Goal: Task Accomplishment & Management: Complete application form

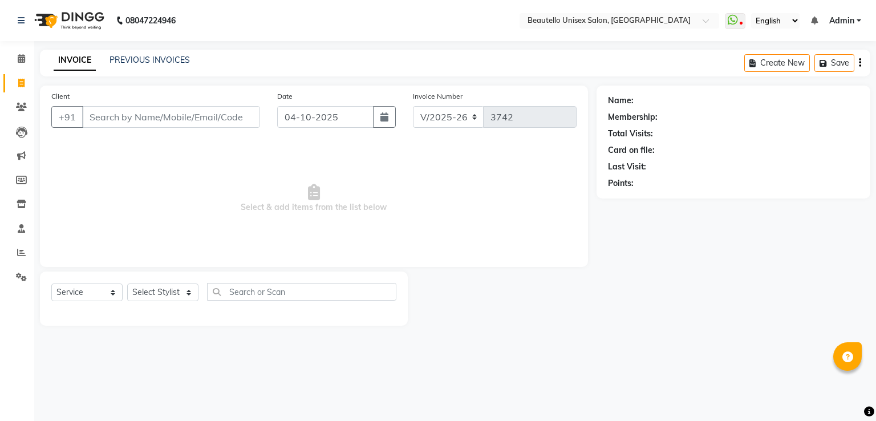
select select "5051"
select select "service"
click at [139, 59] on link "PREVIOUS INVOICES" at bounding box center [149, 60] width 80 height 10
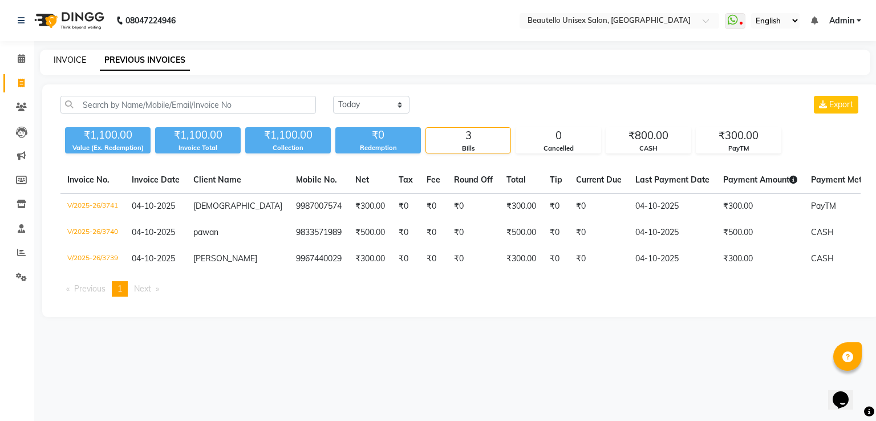
click at [74, 60] on link "INVOICE" at bounding box center [70, 60] width 32 height 10
select select "service"
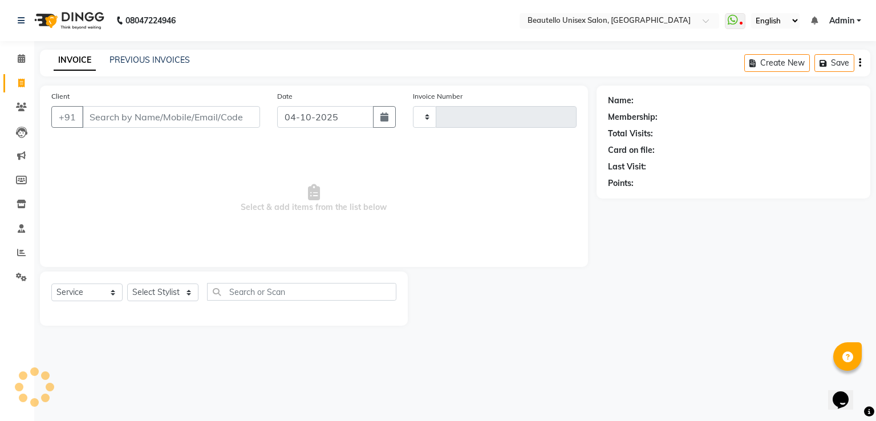
type input "3742"
select select "5051"
click at [121, 126] on input "Client" at bounding box center [171, 117] width 178 height 22
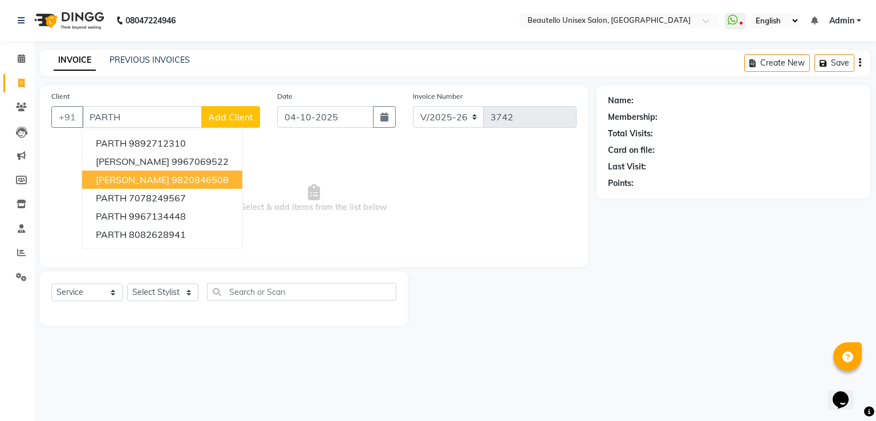
click at [125, 176] on span "[PERSON_NAME]" at bounding box center [133, 179] width 74 height 11
type input "9820846508"
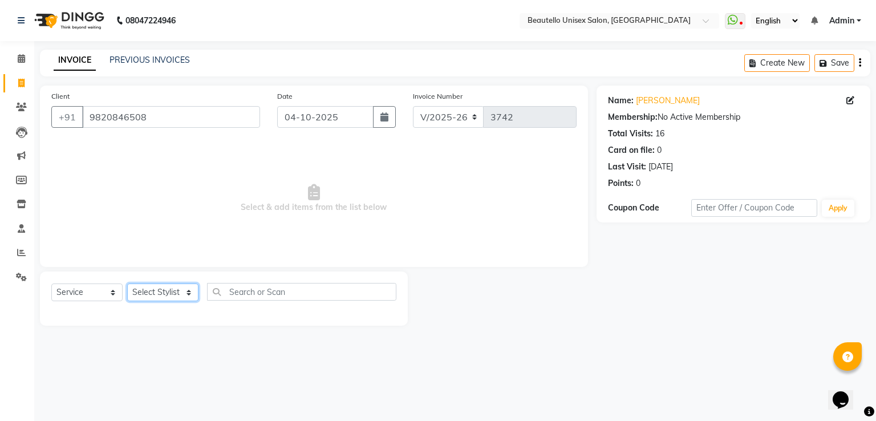
click at [154, 288] on select "Select Stylist Akki [PERSON_NAME] [PERSON_NAME] [PERSON_NAME] Sameer [PERSON_NA…" at bounding box center [162, 292] width 71 height 18
select select "31995"
click at [127, 284] on select "Select Stylist Akki [PERSON_NAME] [PERSON_NAME] [PERSON_NAME] Sameer [PERSON_NA…" at bounding box center [162, 292] width 71 height 18
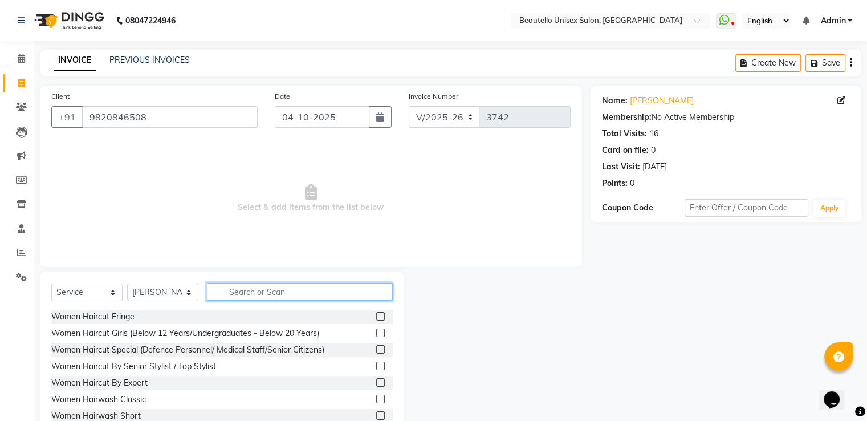
click at [269, 294] on input "text" at bounding box center [300, 292] width 186 height 18
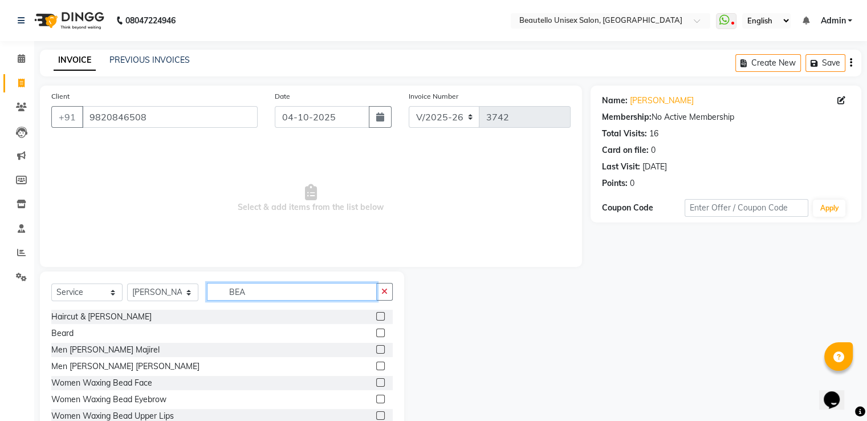
type input "BEA"
click at [376, 332] on label at bounding box center [380, 332] width 9 height 9
click at [376, 332] on input "checkbox" at bounding box center [379, 332] width 7 height 7
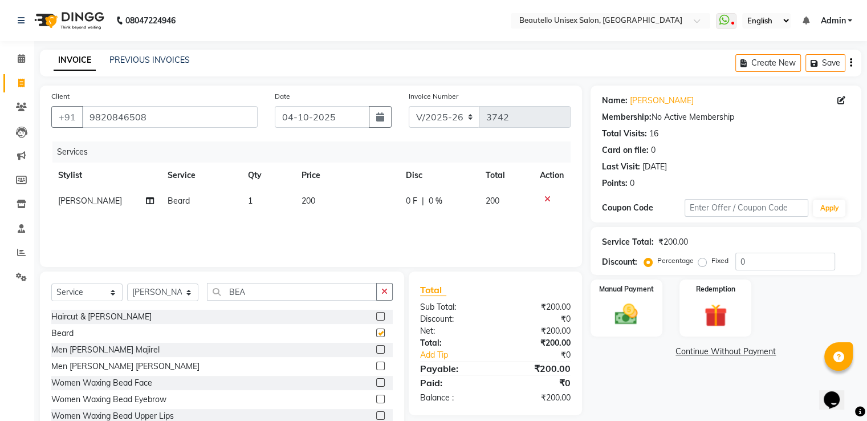
checkbox input "false"
click at [635, 309] on img at bounding box center [626, 314] width 38 height 27
click at [740, 352] on span "PayTM" at bounding box center [744, 351] width 27 height 13
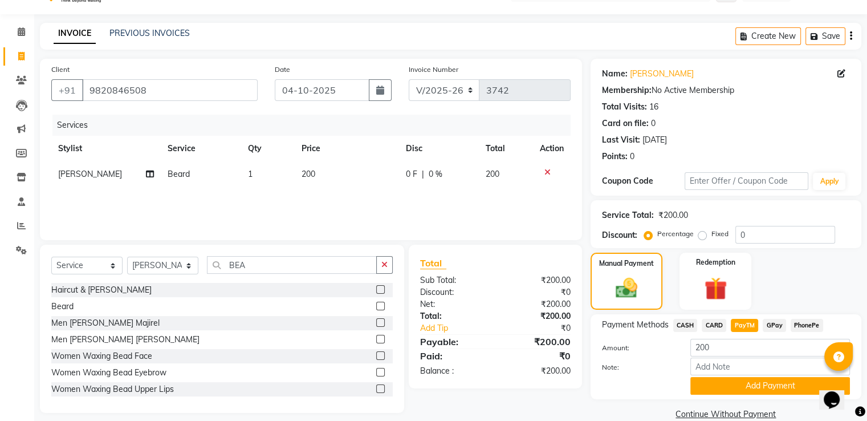
scroll to position [46, 0]
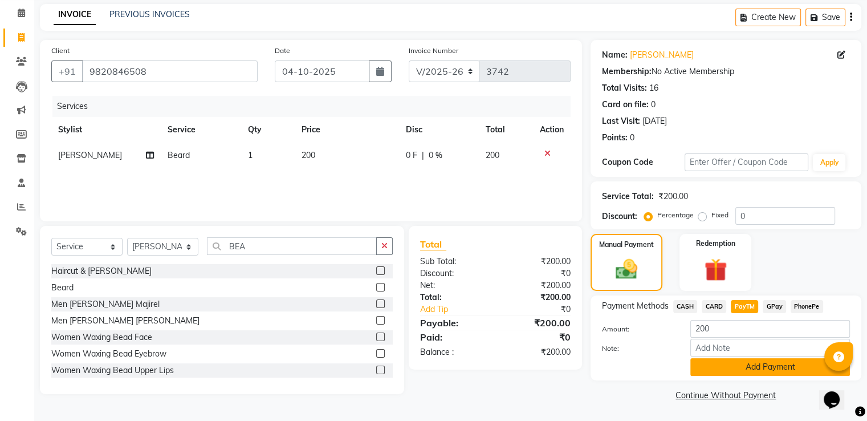
click at [727, 370] on button "Add Payment" at bounding box center [770, 367] width 160 height 18
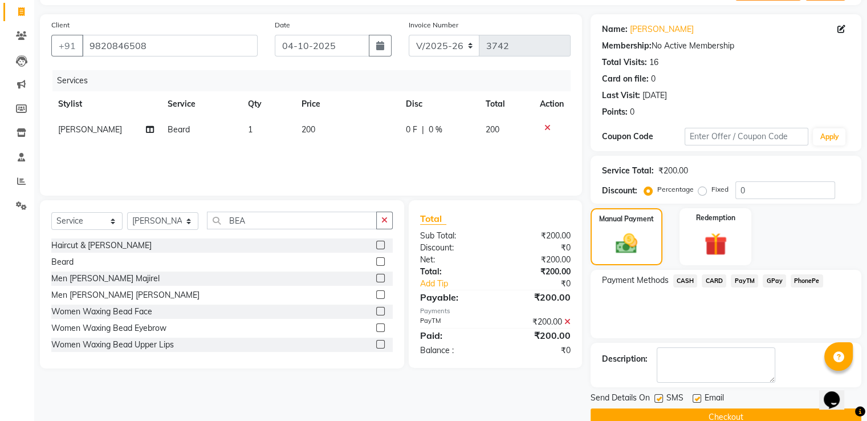
scroll to position [93, 0]
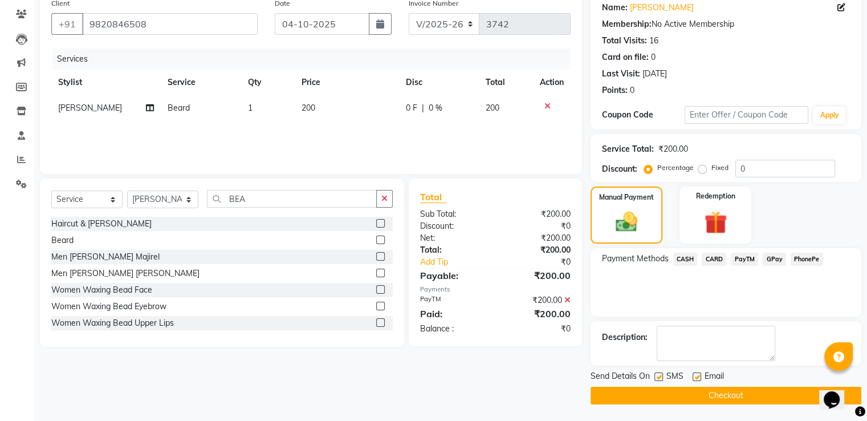
click at [658, 375] on label at bounding box center [658, 376] width 9 height 9
click at [658, 375] on input "checkbox" at bounding box center [657, 376] width 7 height 7
checkbox input "false"
click at [667, 390] on button "Checkout" at bounding box center [726, 395] width 271 height 18
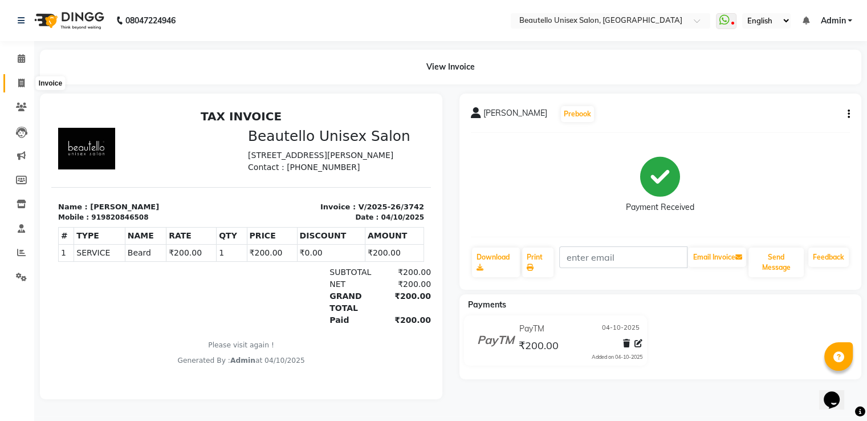
click at [29, 80] on span at bounding box center [21, 83] width 20 height 13
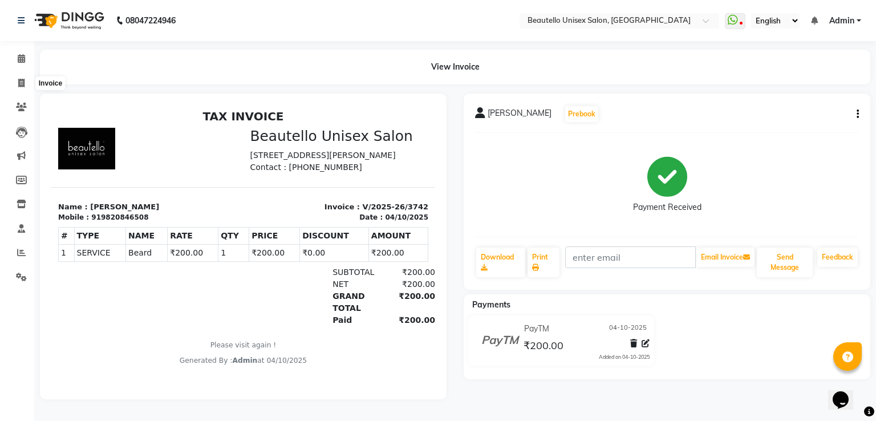
select select "5051"
select select "service"
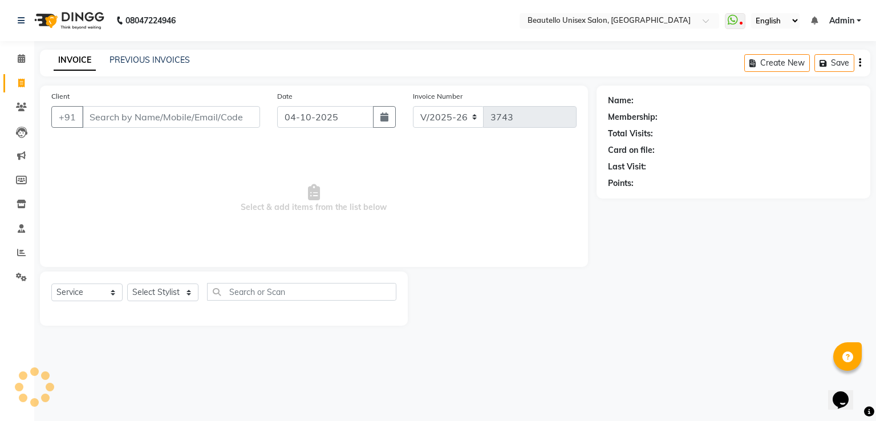
click at [155, 113] on input "Client" at bounding box center [171, 117] width 178 height 22
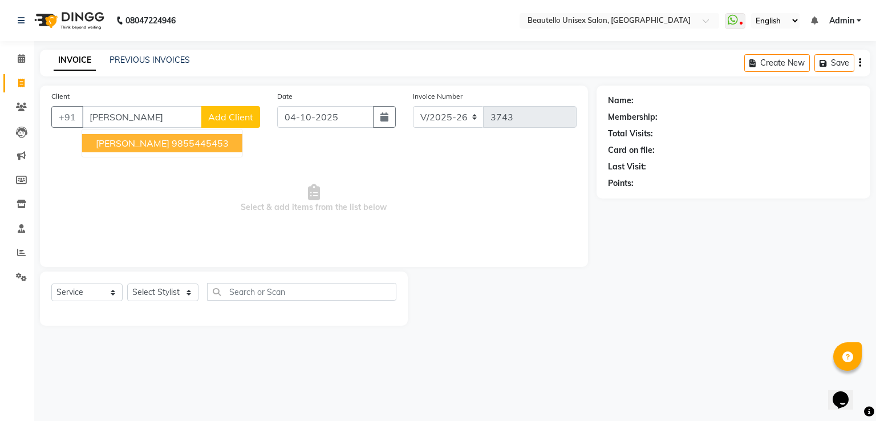
click at [172, 142] on ngb-highlight "9855445453" at bounding box center [200, 142] width 57 height 11
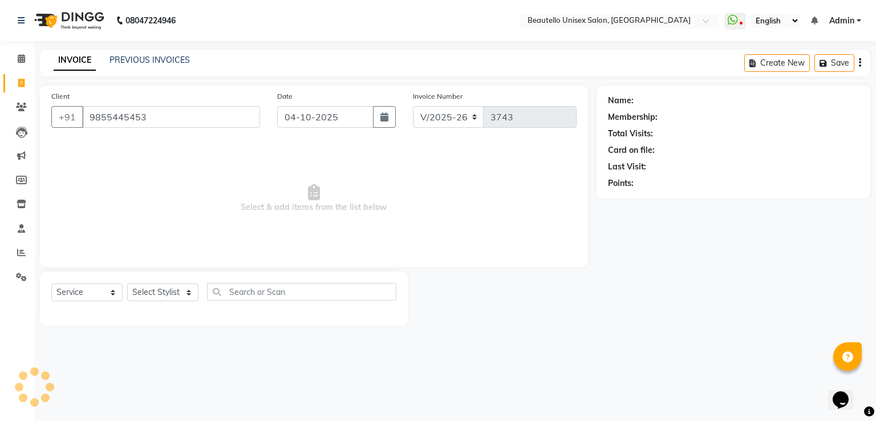
type input "9855445453"
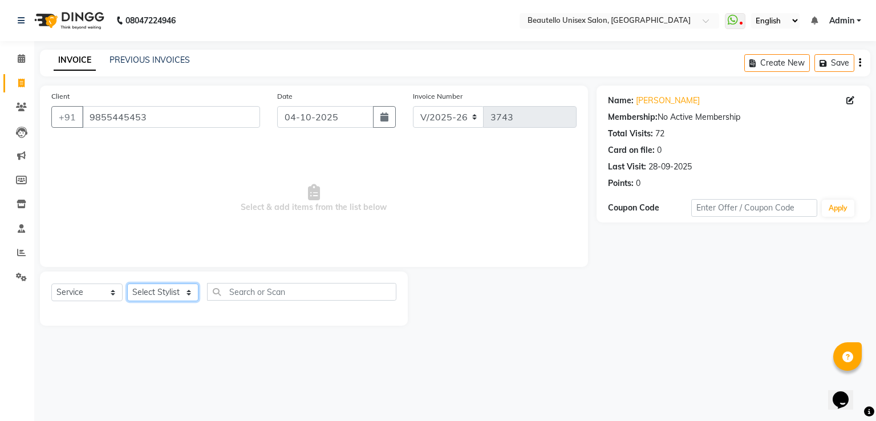
click at [156, 298] on select "Select Stylist Akki [PERSON_NAME] [PERSON_NAME] [PERSON_NAME] Sameer [PERSON_NA…" at bounding box center [162, 292] width 71 height 18
select select "31994"
click at [127, 284] on select "Select Stylist Akki [PERSON_NAME] [PERSON_NAME] [PERSON_NAME] Sameer [PERSON_NA…" at bounding box center [162, 292] width 71 height 18
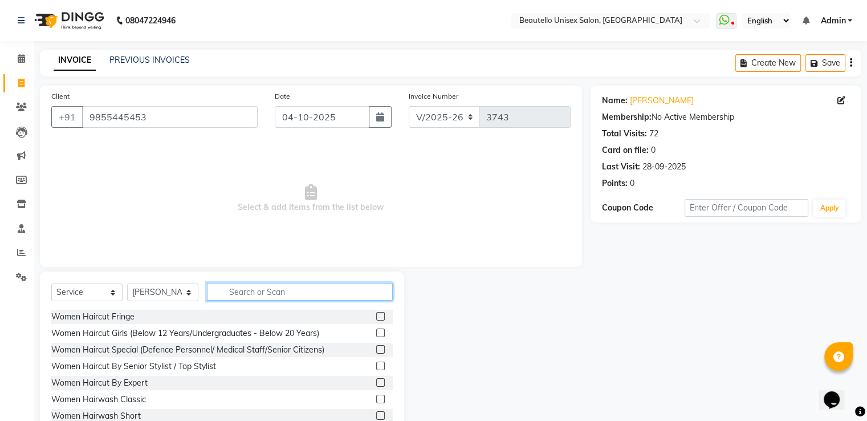
click at [233, 292] on input "text" at bounding box center [300, 292] width 186 height 18
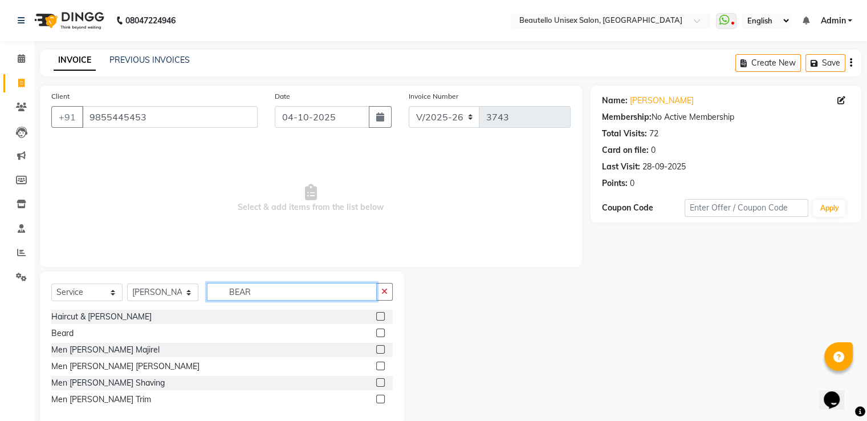
type input "BEAR"
click at [381, 332] on label at bounding box center [380, 332] width 9 height 9
click at [381, 332] on input "checkbox" at bounding box center [379, 332] width 7 height 7
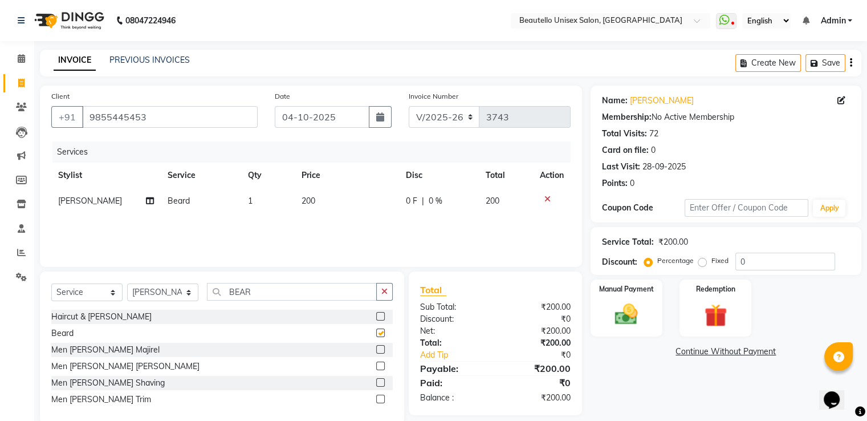
checkbox input "false"
click at [304, 201] on span "200" at bounding box center [309, 201] width 14 height 10
select select "31994"
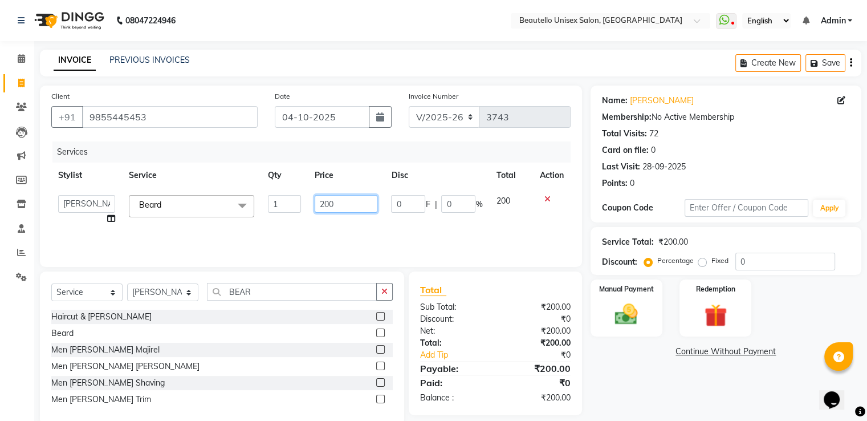
click at [323, 205] on input "200" at bounding box center [346, 204] width 63 height 18
type input "700"
click at [186, 291] on select "Select Stylist Akki [PERSON_NAME] [PERSON_NAME] [PERSON_NAME] Sameer [PERSON_NA…" at bounding box center [162, 292] width 71 height 18
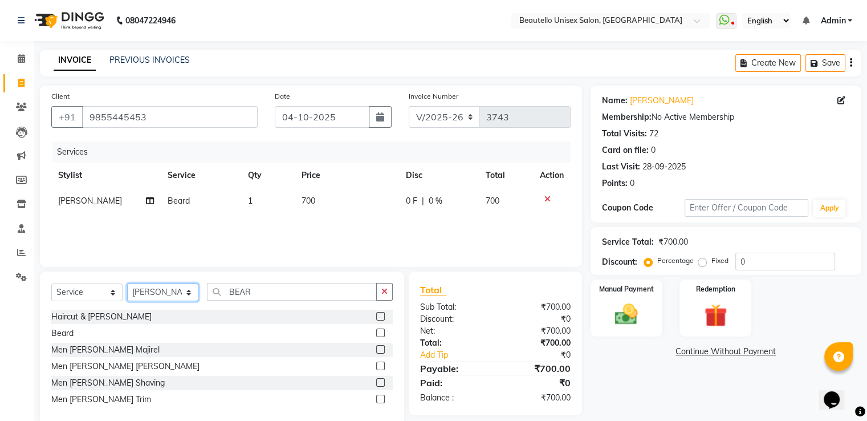
select select "31997"
click at [127, 284] on select "Select Stylist Akki [PERSON_NAME] [PERSON_NAME] [PERSON_NAME] Sameer [PERSON_NA…" at bounding box center [162, 292] width 71 height 18
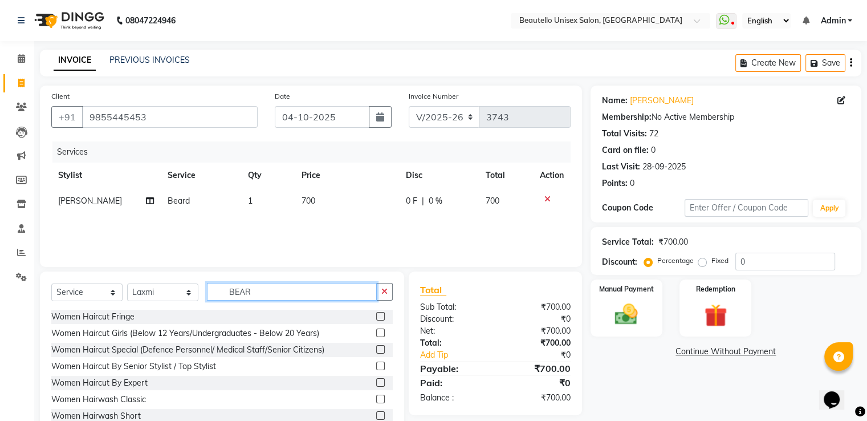
click at [249, 297] on input "BEAR" at bounding box center [292, 292] width 170 height 18
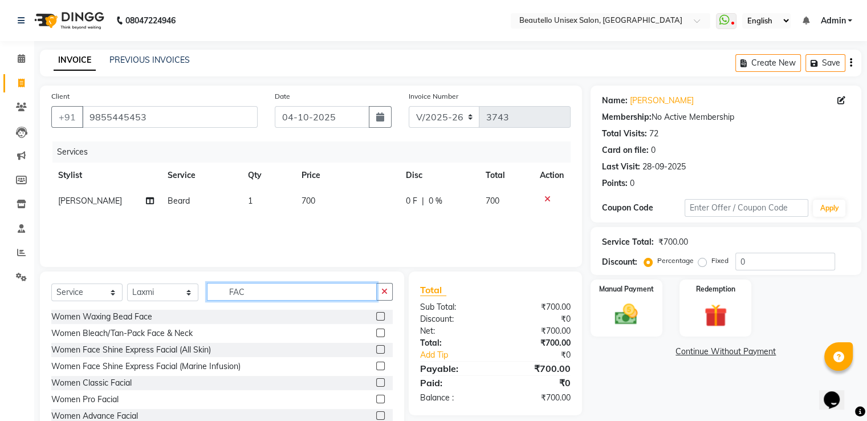
type input "FAC"
click at [376, 353] on label at bounding box center [380, 349] width 9 height 9
click at [376, 353] on input "checkbox" at bounding box center [379, 349] width 7 height 7
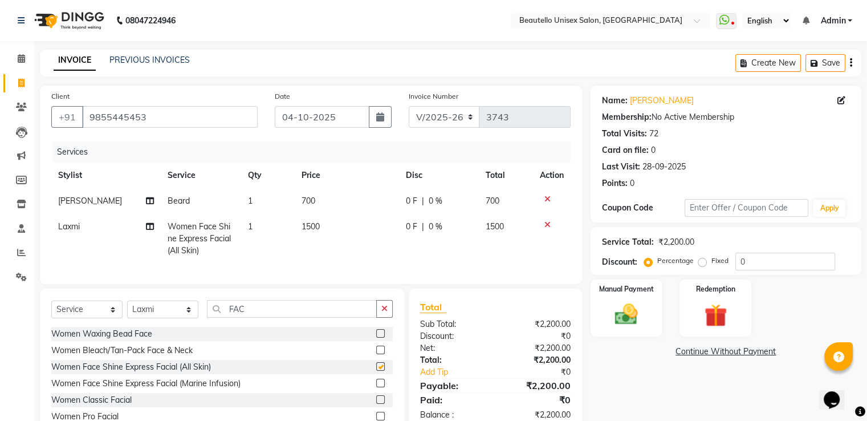
checkbox input "false"
click at [622, 320] on img at bounding box center [626, 314] width 38 height 27
click at [740, 345] on span "PayTM" at bounding box center [744, 351] width 27 height 13
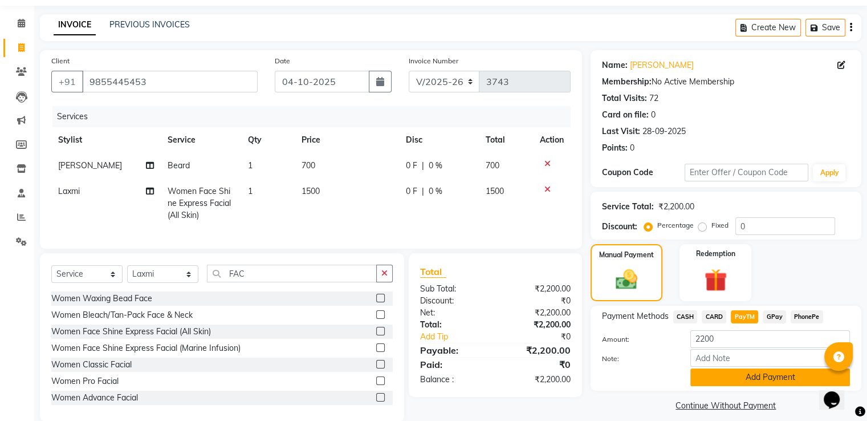
scroll to position [62, 0]
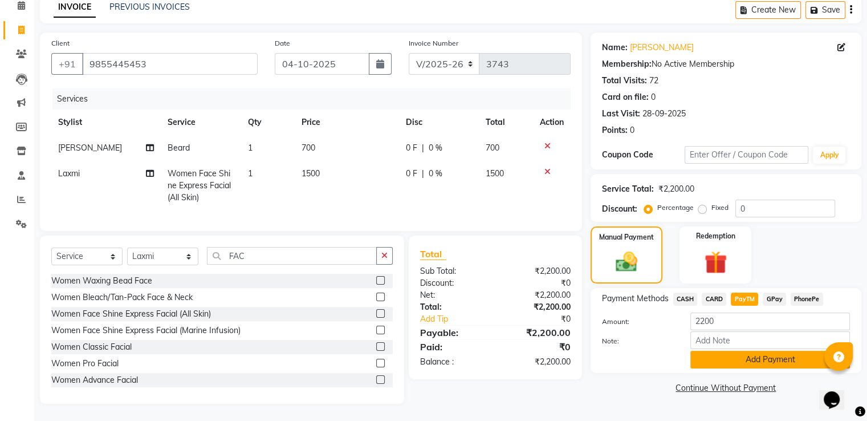
click at [733, 359] on button "Add Payment" at bounding box center [770, 360] width 160 height 18
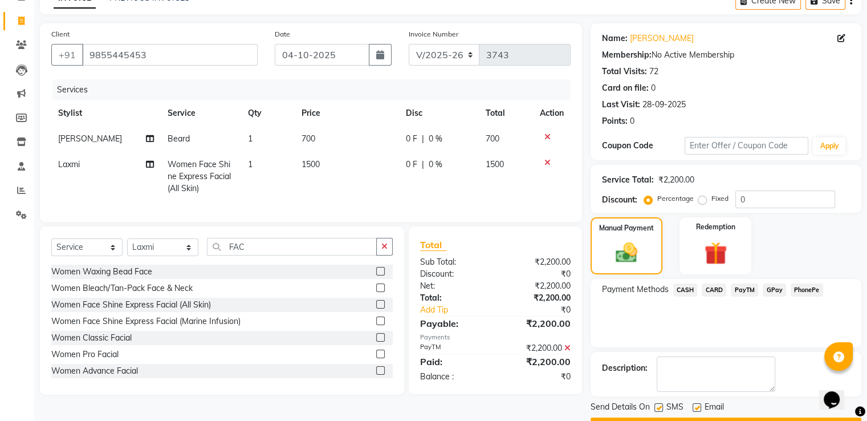
scroll to position [93, 0]
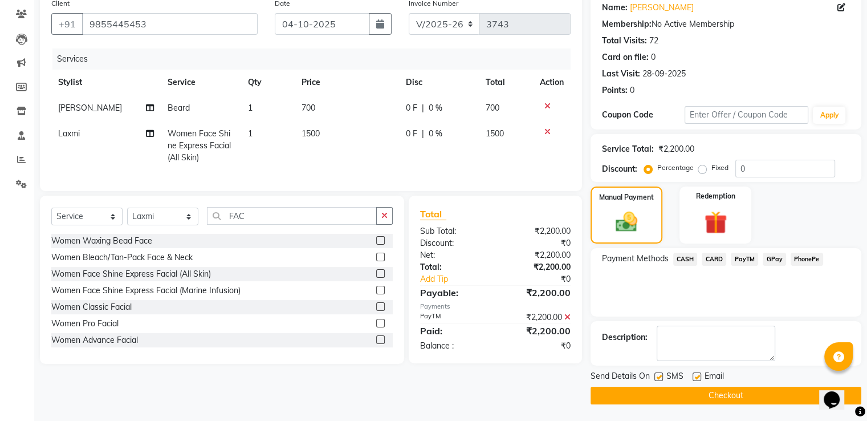
click at [658, 376] on label at bounding box center [658, 376] width 9 height 9
click at [658, 376] on input "checkbox" at bounding box center [657, 376] width 7 height 7
checkbox input "false"
click at [673, 394] on button "Checkout" at bounding box center [726, 395] width 271 height 18
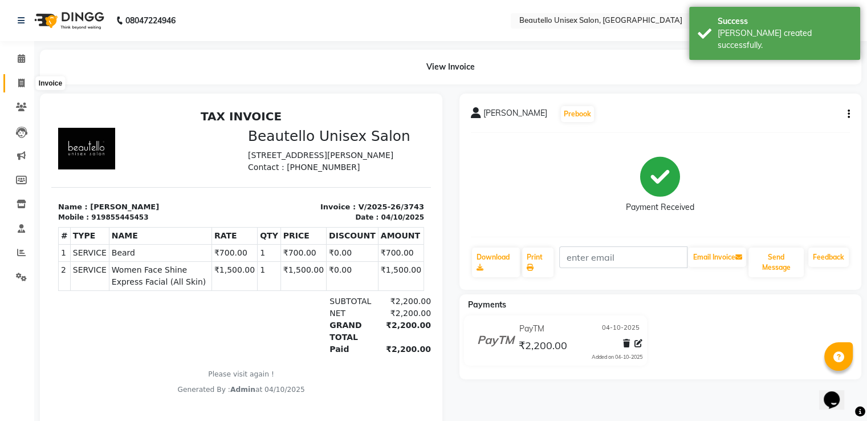
click at [26, 79] on span at bounding box center [21, 83] width 20 height 13
select select "5051"
select select "service"
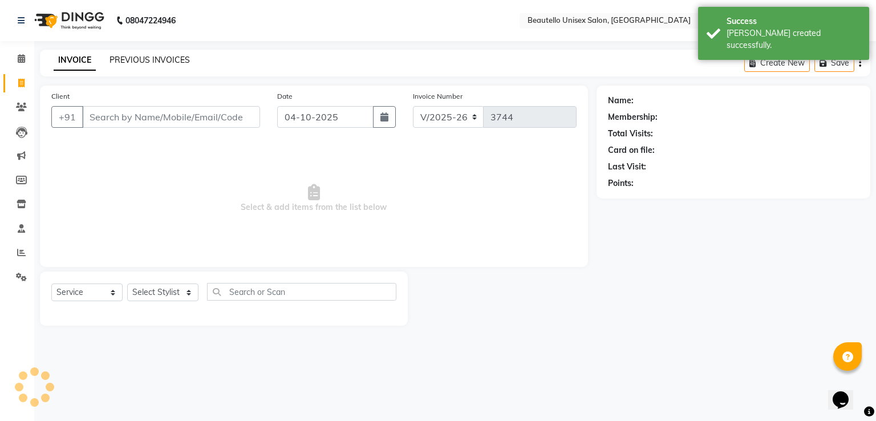
click at [133, 55] on link "PREVIOUS INVOICES" at bounding box center [149, 60] width 80 height 10
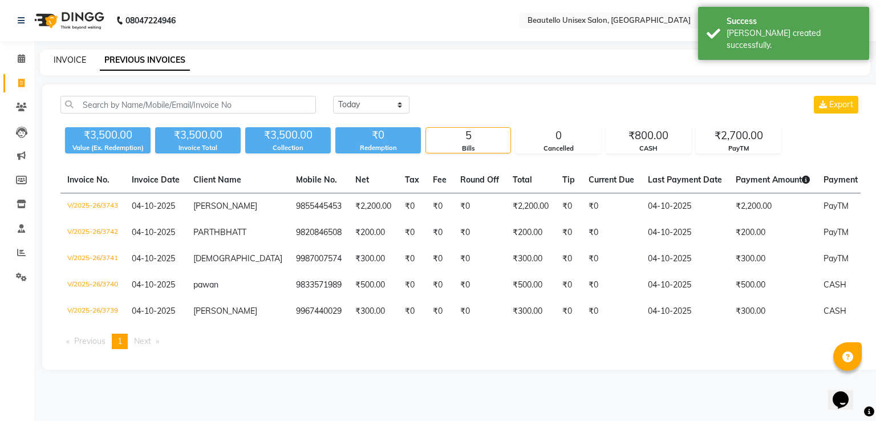
click at [71, 63] on link "INVOICE" at bounding box center [70, 60] width 32 height 10
select select "service"
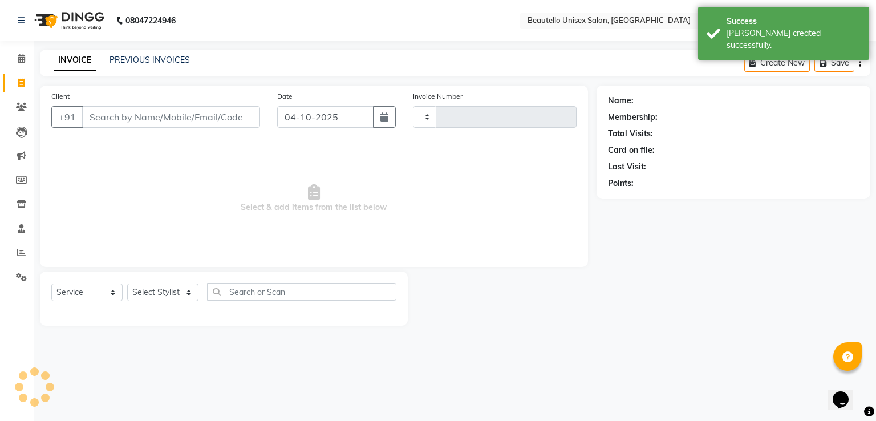
type input "3744"
select select "5051"
click at [155, 113] on input "Client" at bounding box center [171, 117] width 178 height 22
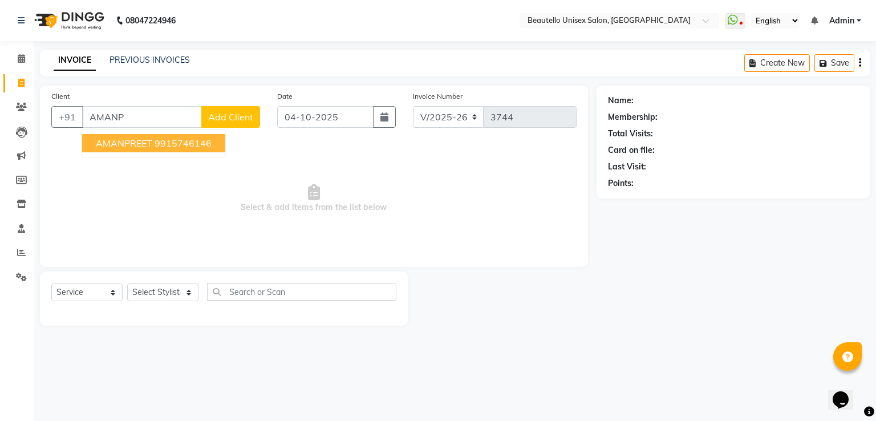
click at [148, 137] on span "AMANPREET" at bounding box center [124, 142] width 56 height 11
type input "9915746146"
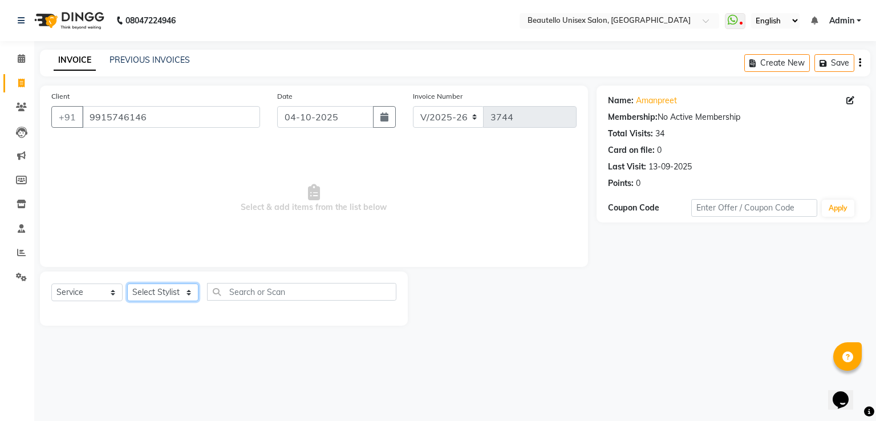
click at [155, 296] on select "Select Stylist Akki [PERSON_NAME] [PERSON_NAME] [PERSON_NAME] Sameer [PERSON_NA…" at bounding box center [162, 292] width 71 height 18
select select "31994"
click at [127, 284] on select "Select Stylist Akki [PERSON_NAME] [PERSON_NAME] [PERSON_NAME] Sameer [PERSON_NA…" at bounding box center [162, 292] width 71 height 18
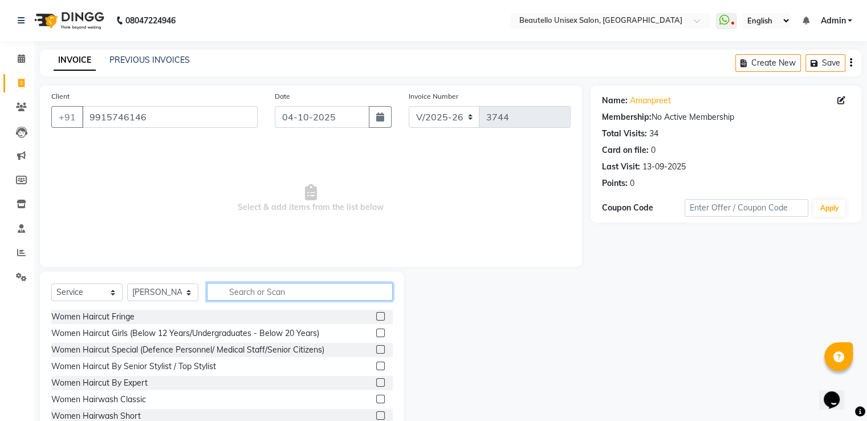
click at [275, 294] on input "text" at bounding box center [300, 292] width 186 height 18
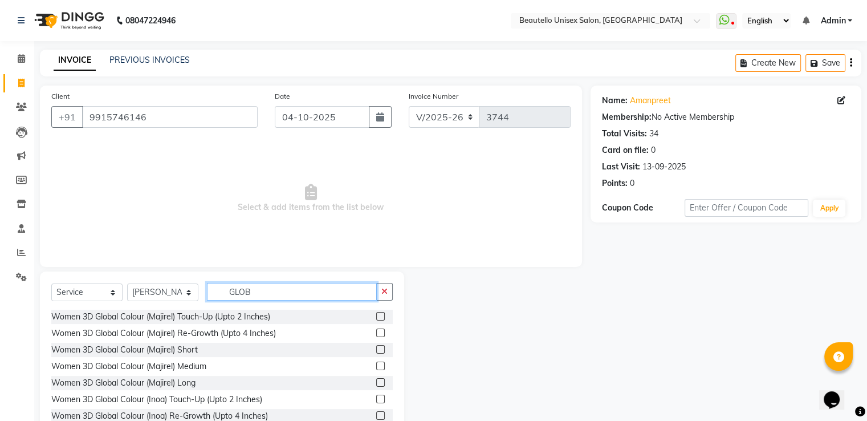
type input "GLOB"
click at [376, 318] on label at bounding box center [380, 316] width 9 height 9
click at [376, 318] on input "checkbox" at bounding box center [379, 316] width 7 height 7
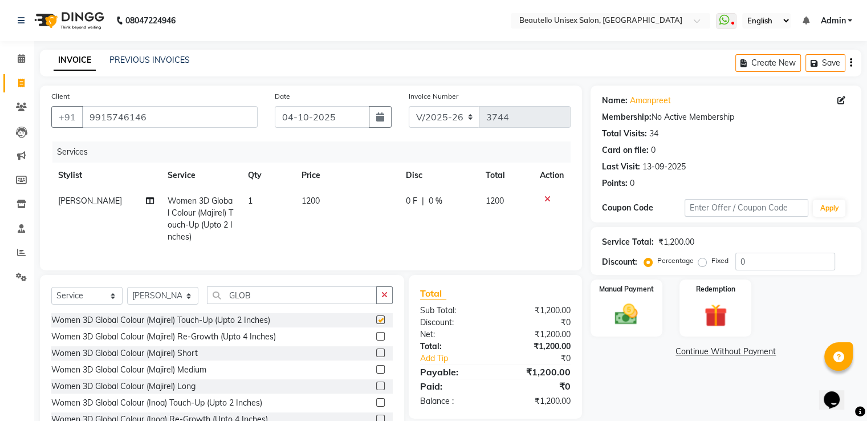
checkbox input "false"
click at [314, 199] on span "1200" at bounding box center [311, 201] width 18 height 10
select select "31994"
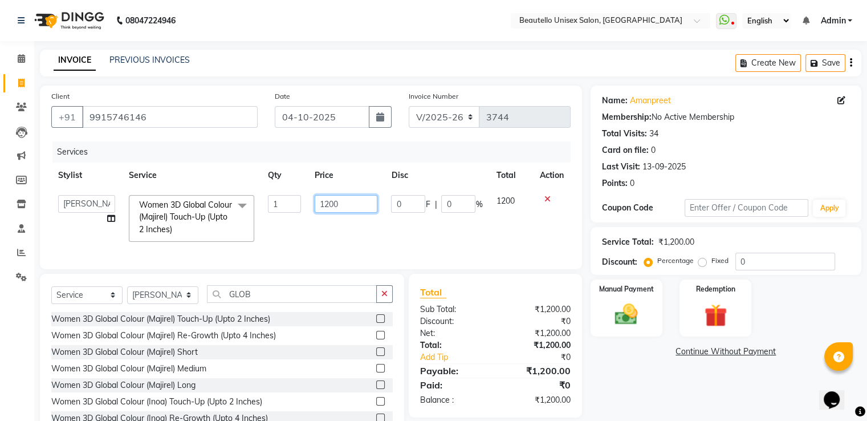
click at [329, 206] on input "1200" at bounding box center [346, 204] width 63 height 18
type input "1000"
click at [160, 299] on select "Select Stylist Akki [PERSON_NAME] [PERSON_NAME] [PERSON_NAME] Sameer [PERSON_NA…" at bounding box center [162, 295] width 71 height 18
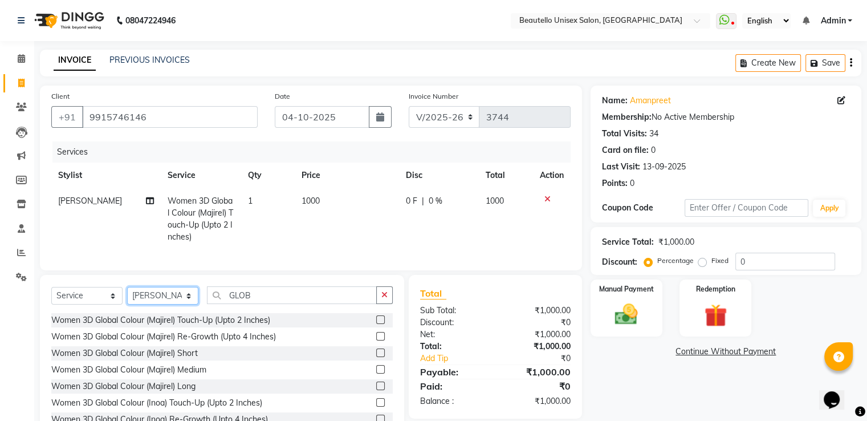
select select "31997"
click at [127, 296] on select "Select Stylist Akki [PERSON_NAME] [PERSON_NAME] [PERSON_NAME] Sameer [PERSON_NA…" at bounding box center [162, 296] width 71 height 18
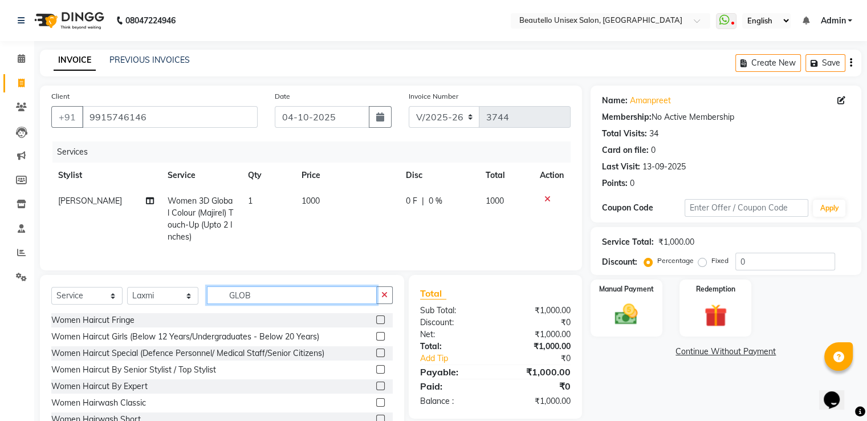
click at [245, 298] on input "GLOB" at bounding box center [292, 295] width 170 height 18
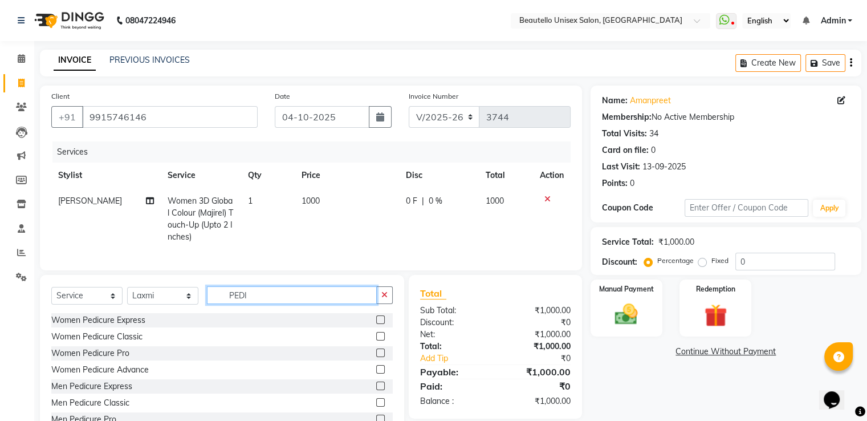
type input "PEDI"
click at [376, 324] on label at bounding box center [380, 319] width 9 height 9
click at [376, 324] on input "checkbox" at bounding box center [379, 319] width 7 height 7
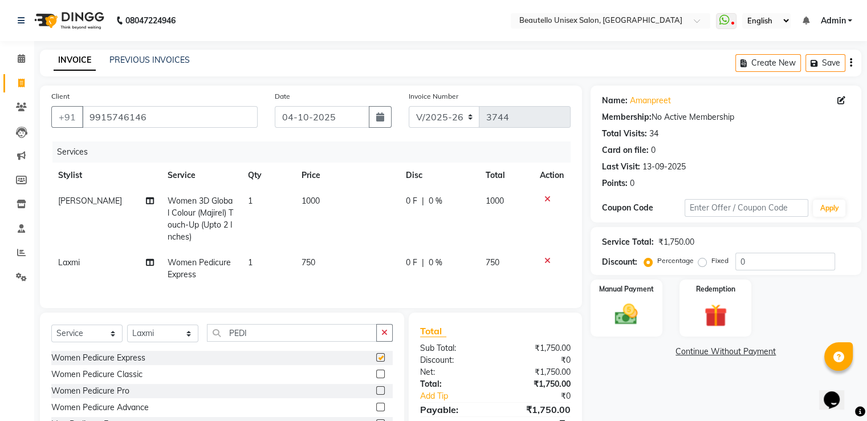
checkbox input "false"
click at [308, 265] on span "750" at bounding box center [309, 262] width 14 height 10
select select "31997"
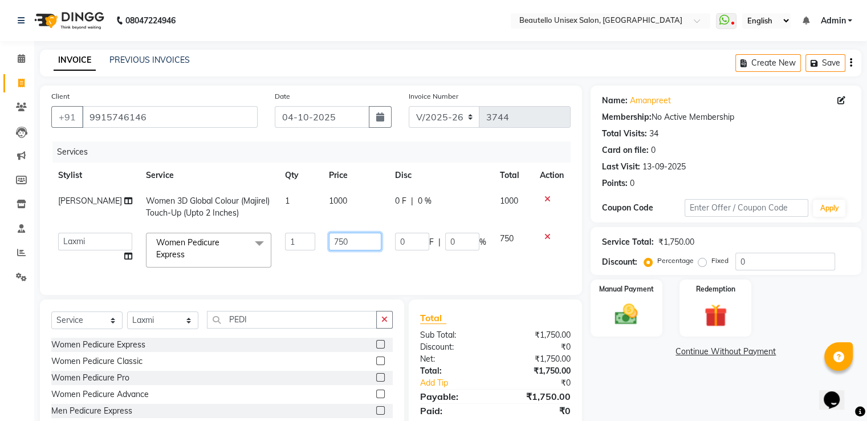
click at [330, 239] on input "750" at bounding box center [355, 242] width 52 height 18
type input "800"
click at [620, 315] on img at bounding box center [626, 314] width 38 height 27
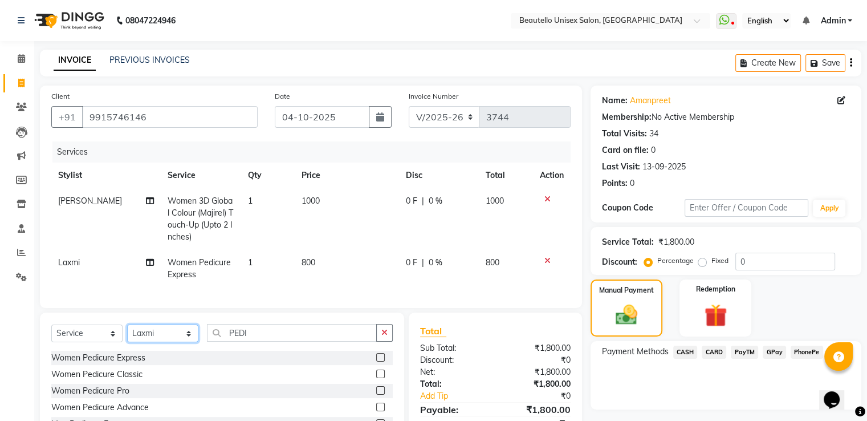
click at [166, 342] on select "Select Stylist Akki [PERSON_NAME] [PERSON_NAME] [PERSON_NAME] Sameer [PERSON_NA…" at bounding box center [162, 333] width 71 height 18
click at [742, 354] on span "PayTM" at bounding box center [744, 351] width 27 height 13
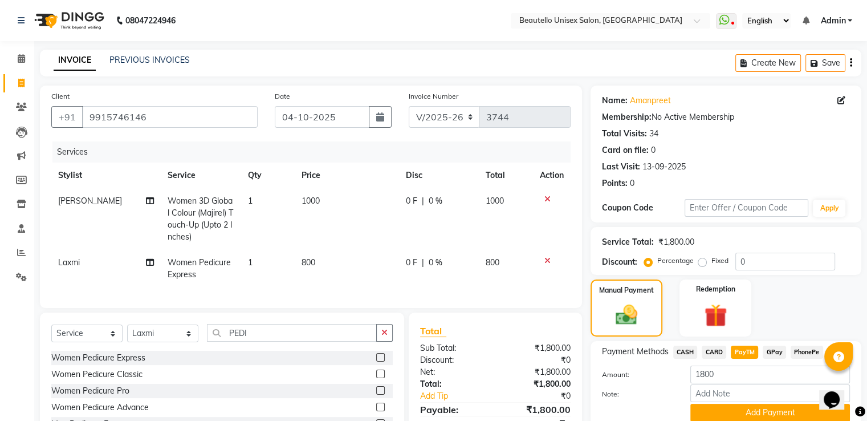
scroll to position [86, 0]
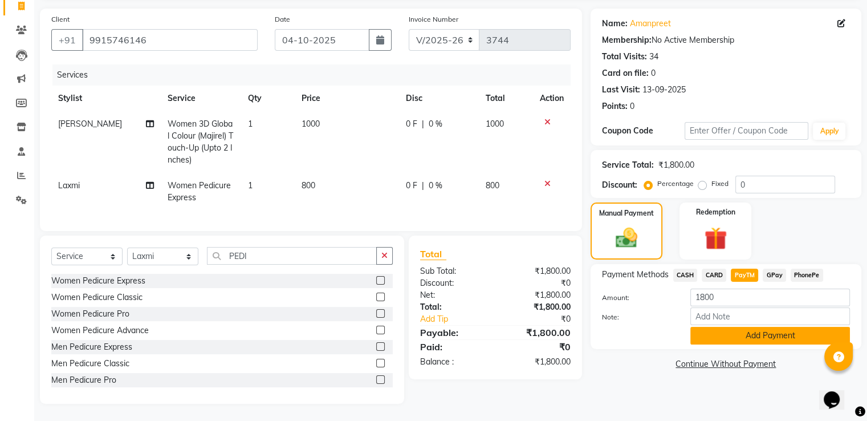
click at [743, 327] on button "Add Payment" at bounding box center [770, 336] width 160 height 18
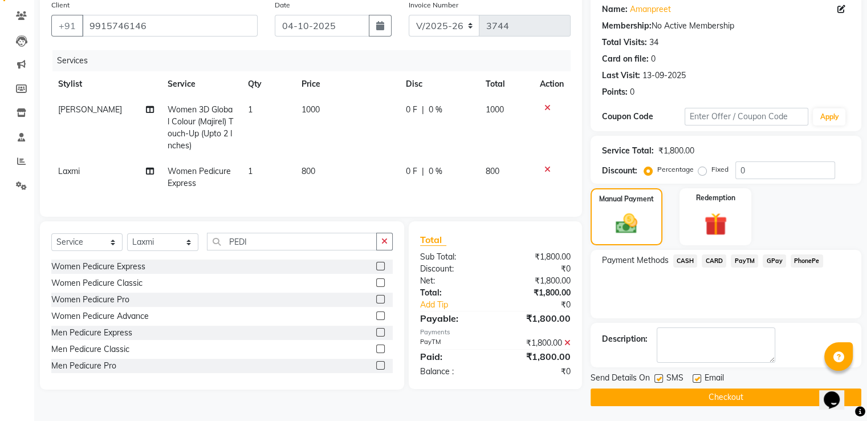
scroll to position [93, 0]
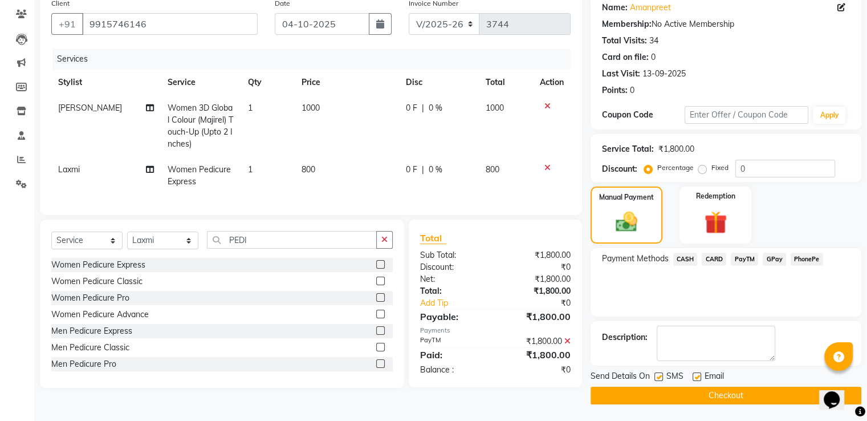
click at [659, 373] on label at bounding box center [658, 376] width 9 height 9
click at [659, 373] on input "checkbox" at bounding box center [657, 376] width 7 height 7
checkbox input "false"
click at [664, 391] on button "Checkout" at bounding box center [726, 395] width 271 height 18
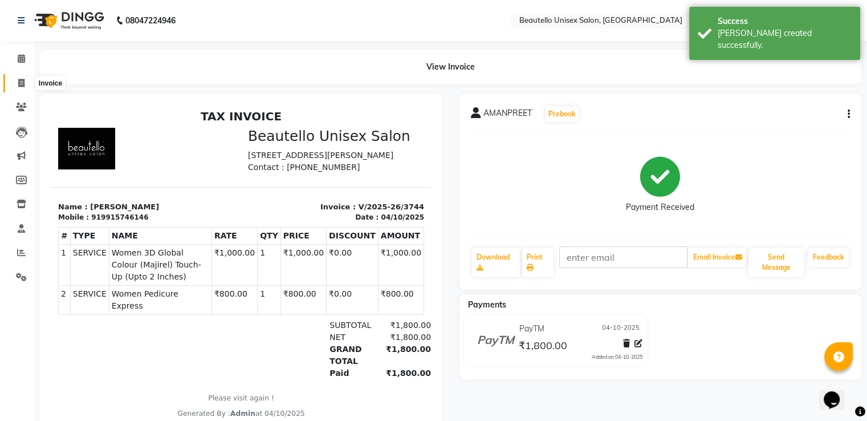
click at [21, 87] on icon at bounding box center [21, 83] width 6 height 9
select select "5051"
select select "service"
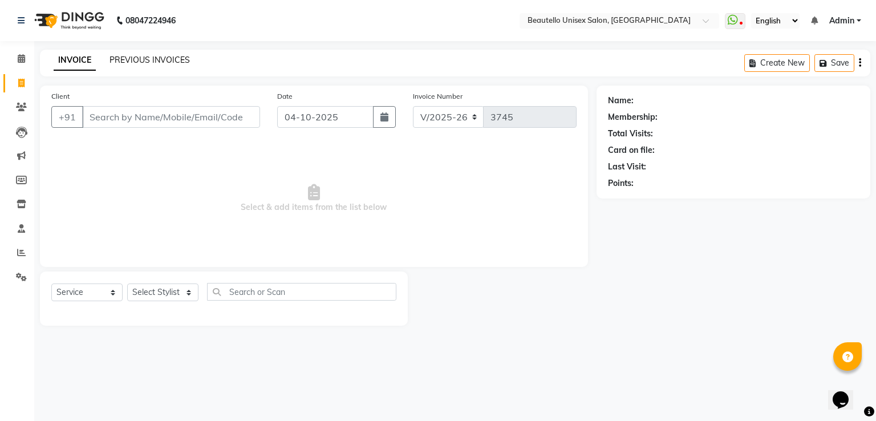
click at [129, 58] on link "PREVIOUS INVOICES" at bounding box center [149, 60] width 80 height 10
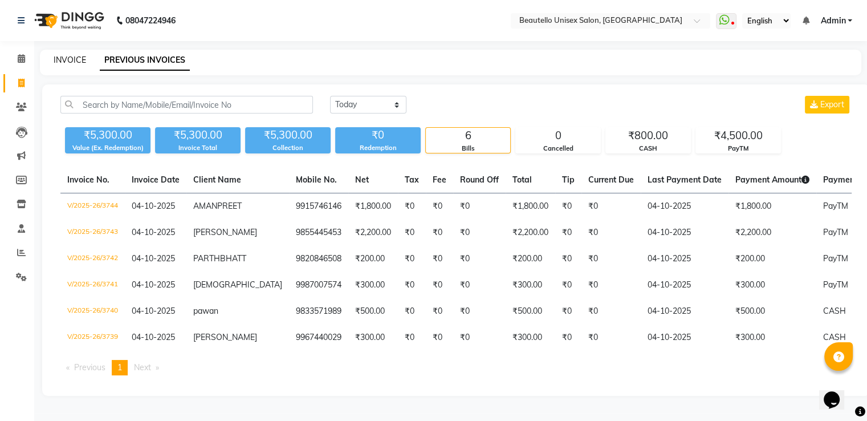
click at [64, 62] on link "INVOICE" at bounding box center [70, 60] width 32 height 10
select select "5051"
select select "service"
